Goal: Task Accomplishment & Management: Manage account settings

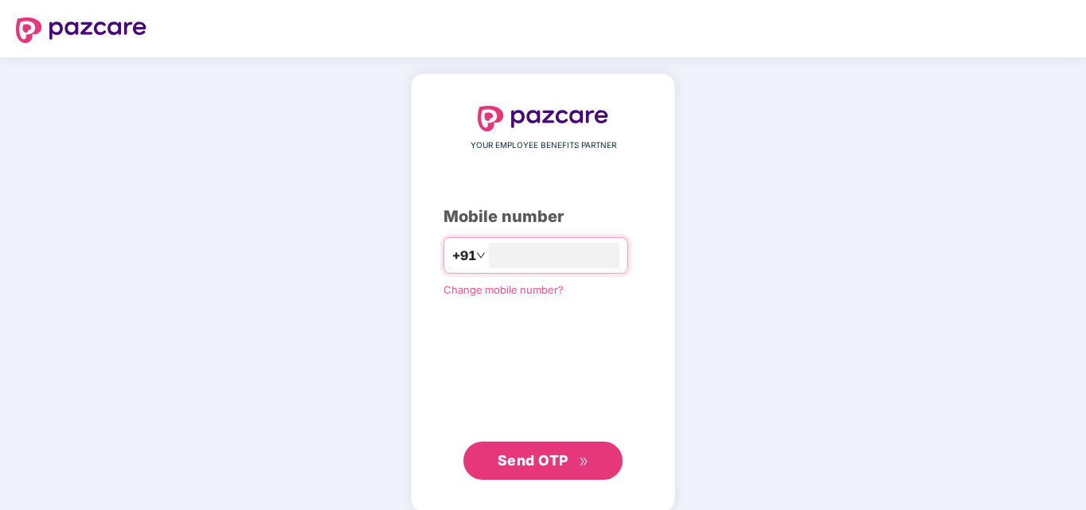
type input "**********"
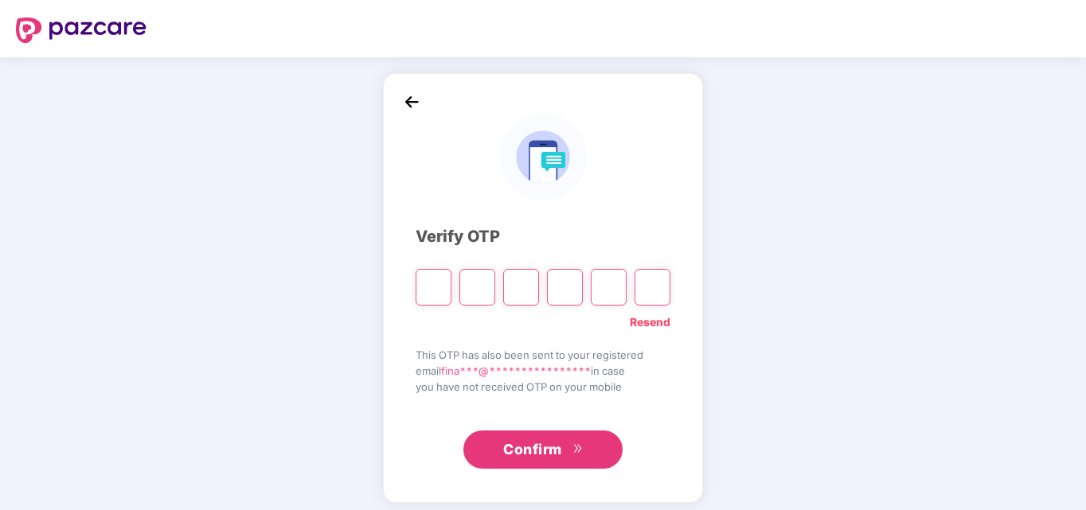
type input "*"
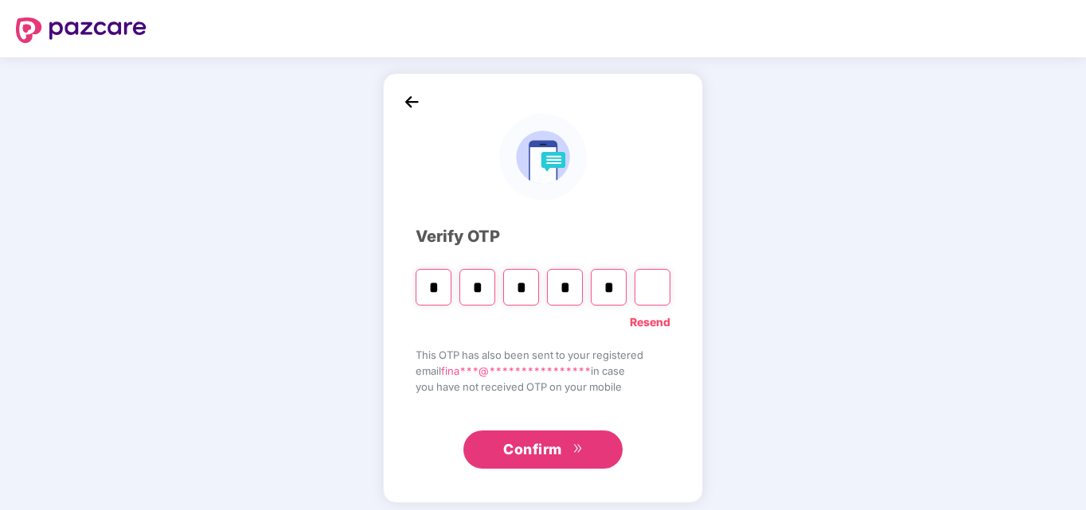
type input "*"
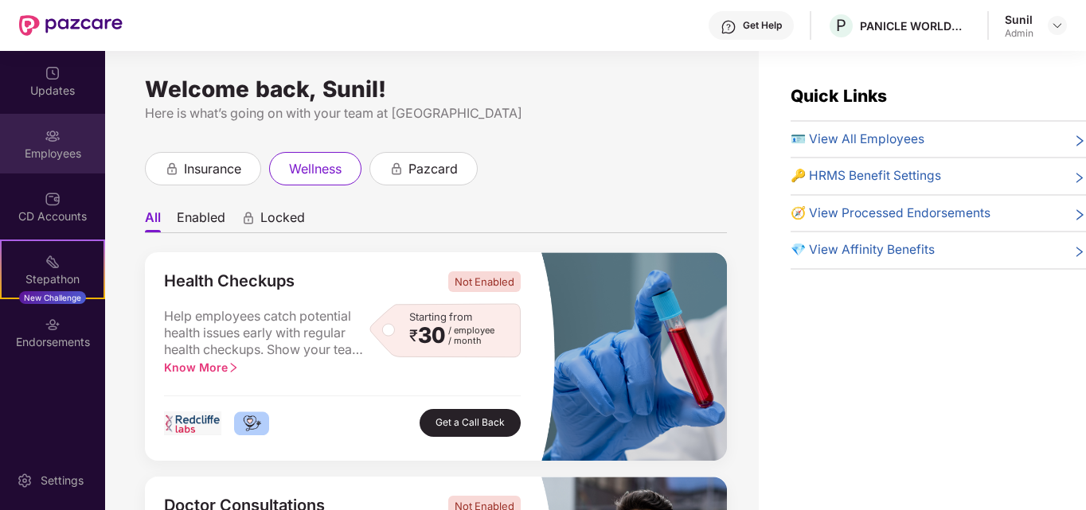
click at [37, 136] on div "Employees" at bounding box center [52, 144] width 105 height 60
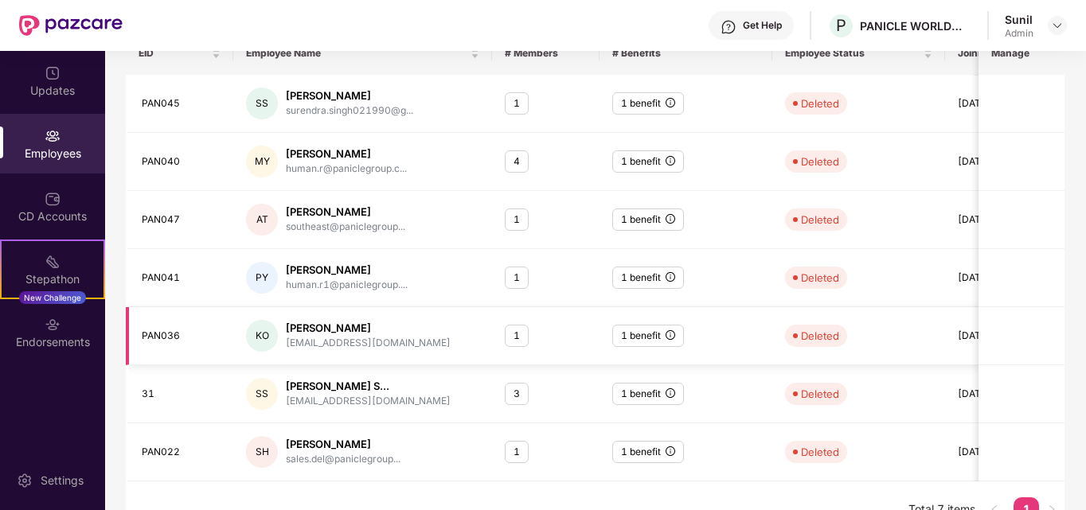
scroll to position [294, 0]
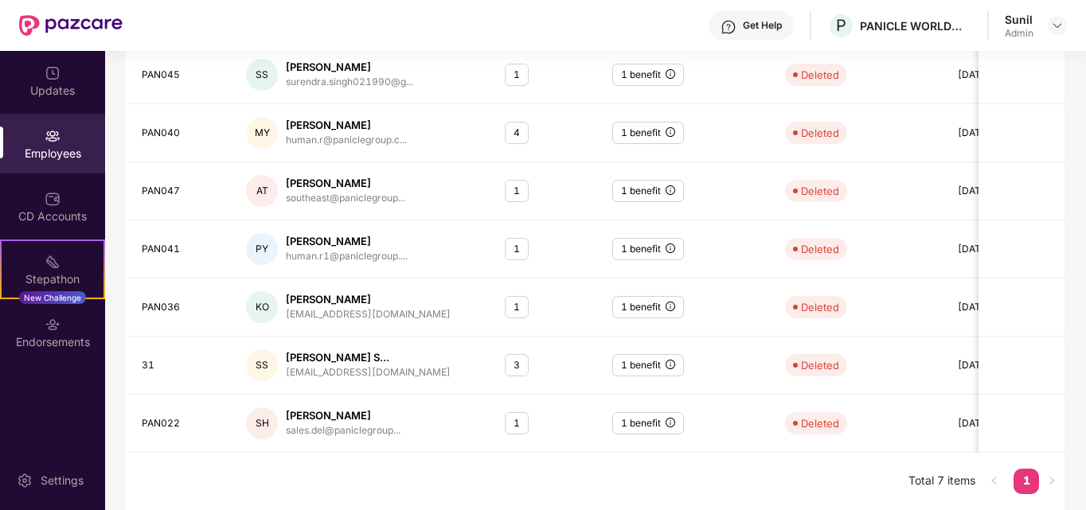
click at [637, 459] on div "EID Employee Name # Members # Benefits Employee Status Joining Date Manage PAN0…" at bounding box center [595, 256] width 939 height 507
click at [1037, 482] on link "1" at bounding box center [1026, 481] width 25 height 24
click at [36, 131] on div "Employees" at bounding box center [52, 144] width 105 height 60
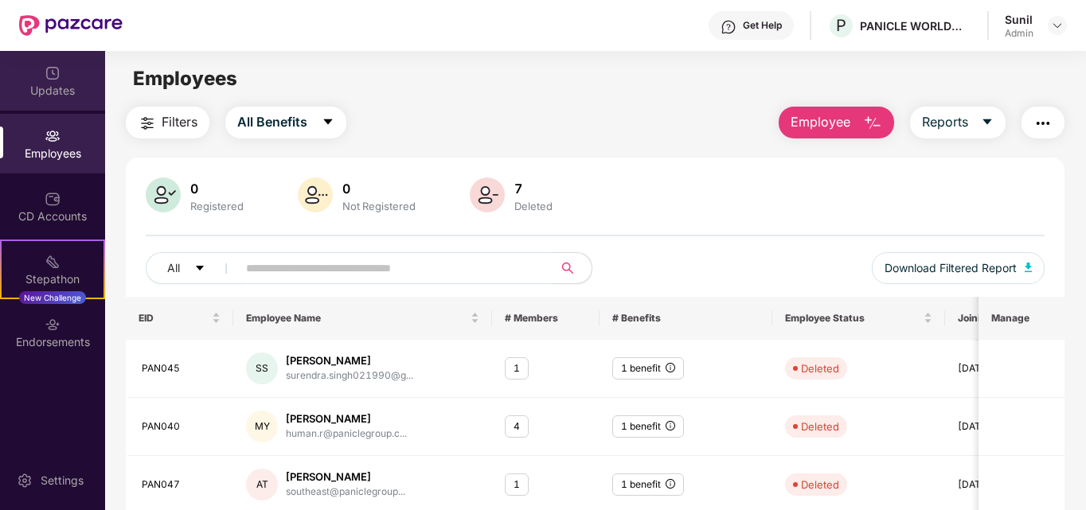
click at [53, 84] on div "Updates" at bounding box center [52, 91] width 105 height 16
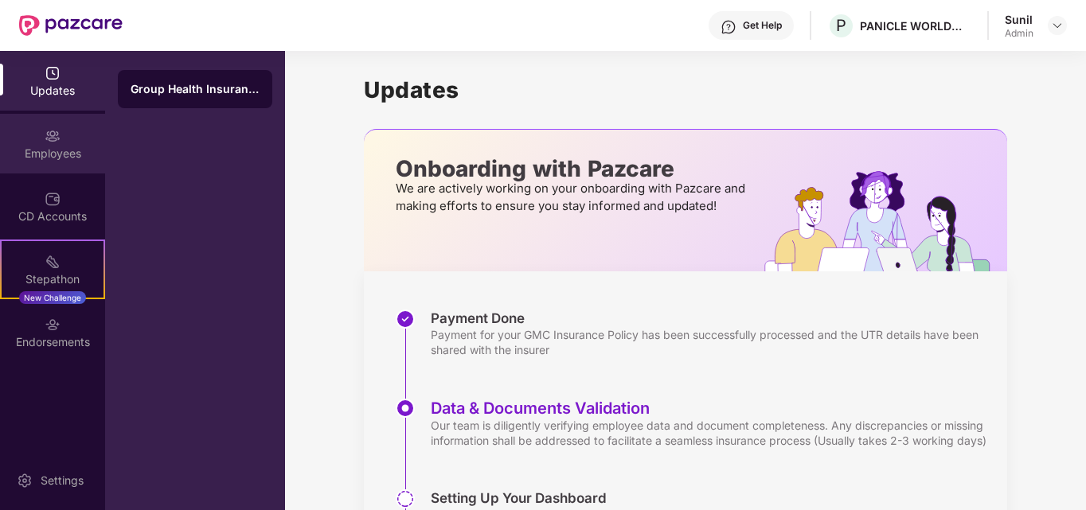
click at [64, 137] on div "Employees" at bounding box center [52, 144] width 105 height 60
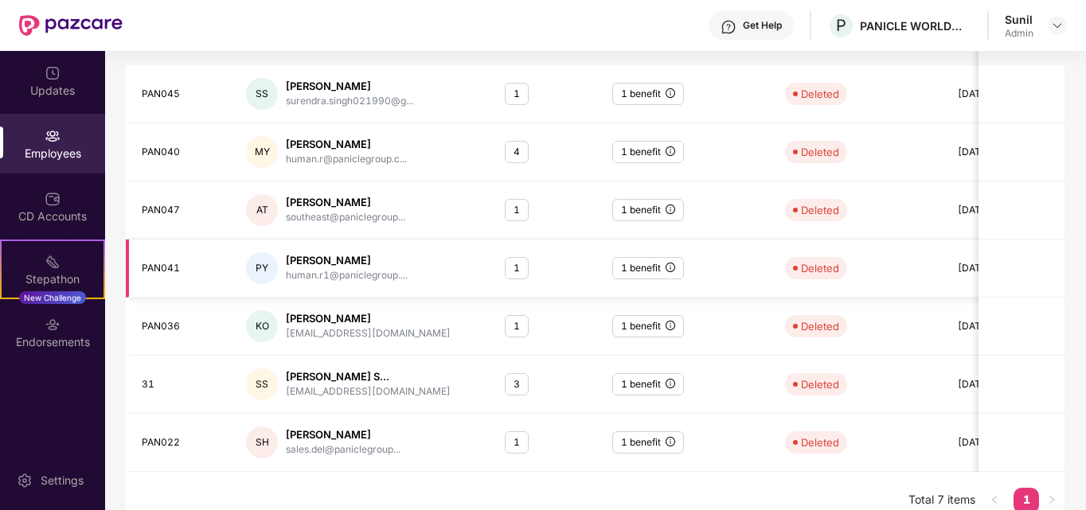
scroll to position [294, 0]
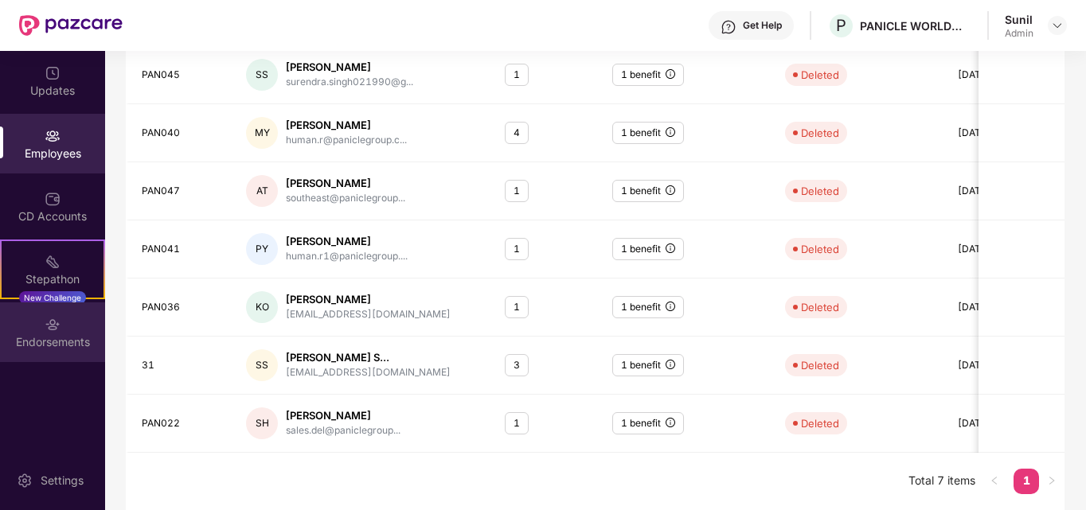
click at [78, 339] on div "Endorsements" at bounding box center [52, 342] width 105 height 16
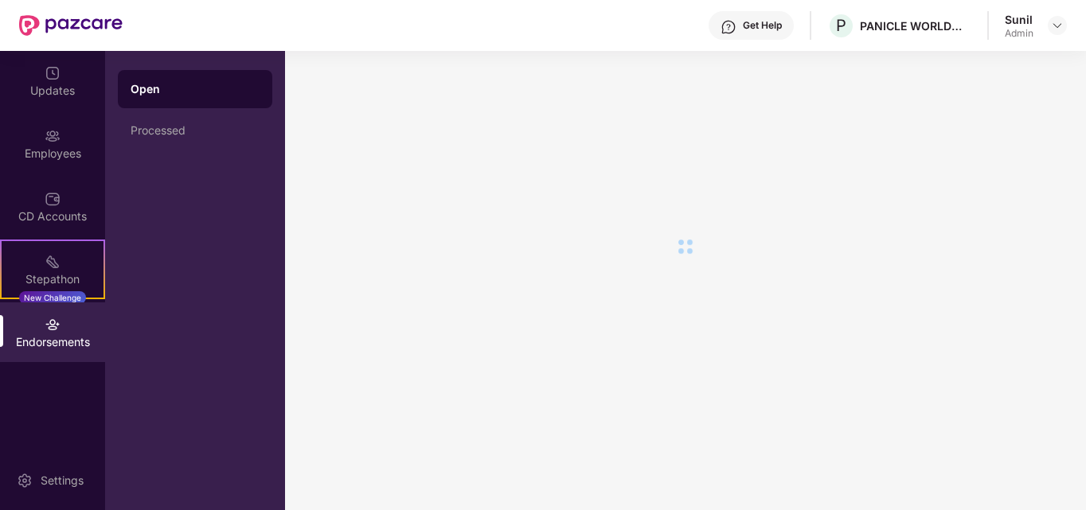
scroll to position [0, 0]
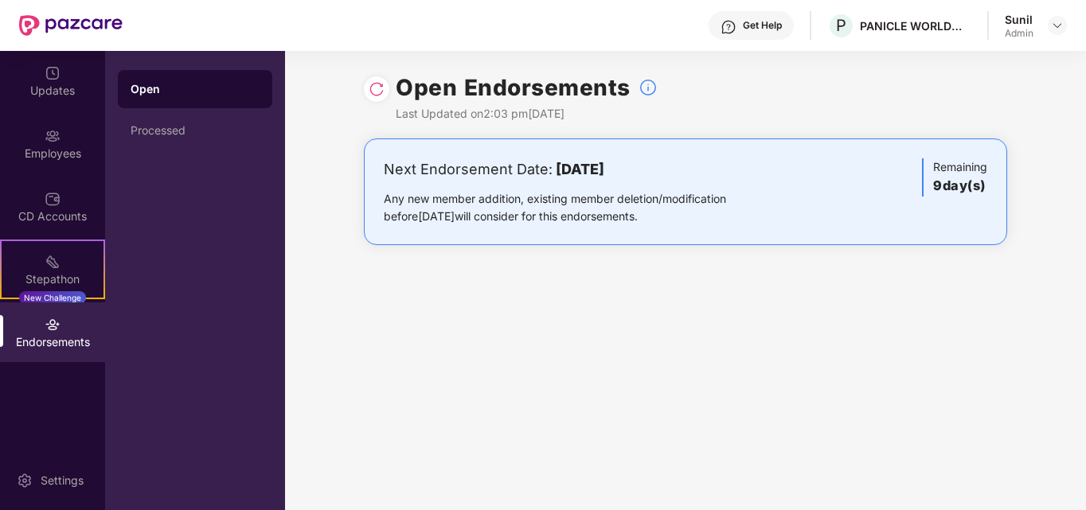
click at [590, 295] on div "Open Endorsements Last Updated on 2:03 pm[DATE] Next Endorsement Date: [DATE] A…" at bounding box center [685, 280] width 801 height 459
click at [52, 154] on div "Employees" at bounding box center [52, 154] width 105 height 16
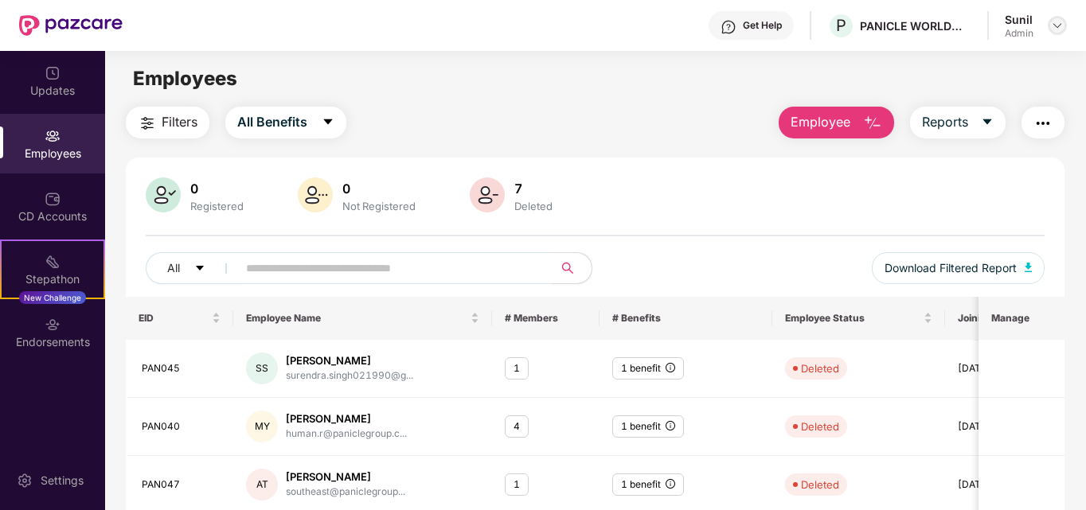
click at [1049, 25] on div at bounding box center [1057, 25] width 19 height 19
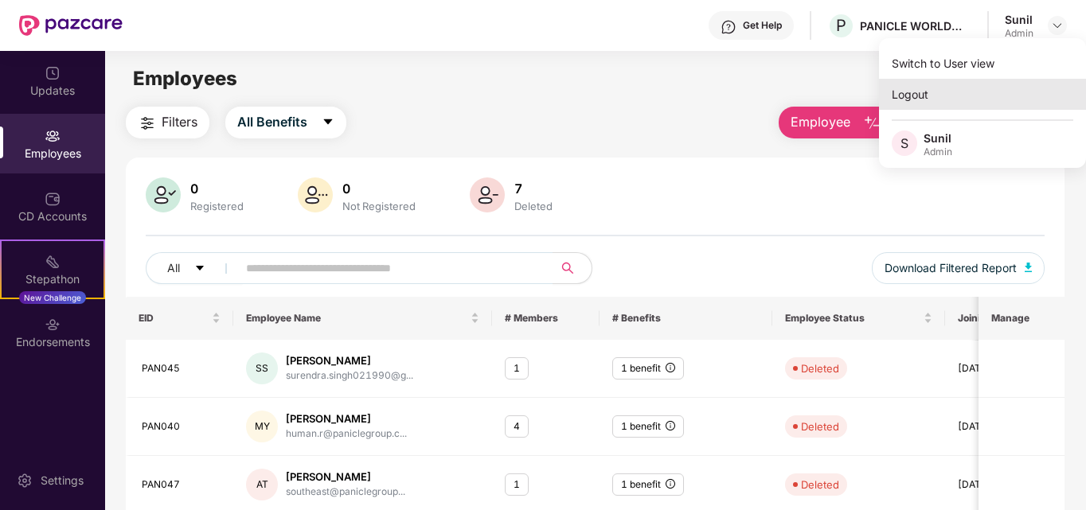
click at [931, 98] on div "Logout" at bounding box center [982, 94] width 207 height 31
